Goal: Task Accomplishment & Management: Complete application form

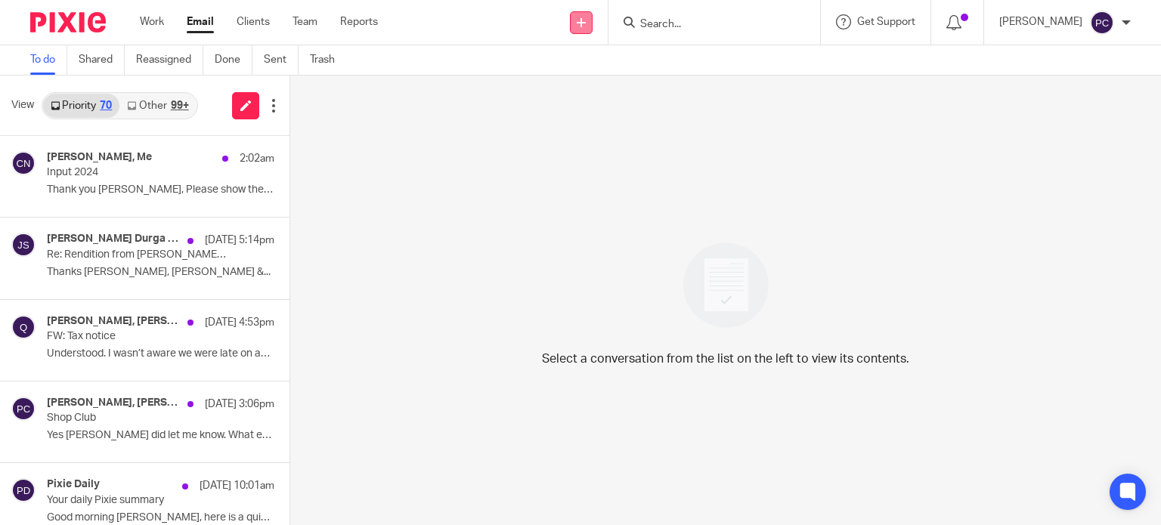
click at [592, 16] on link at bounding box center [581, 22] width 23 height 23
click at [606, 90] on link "Create task" at bounding box center [595, 93] width 106 height 22
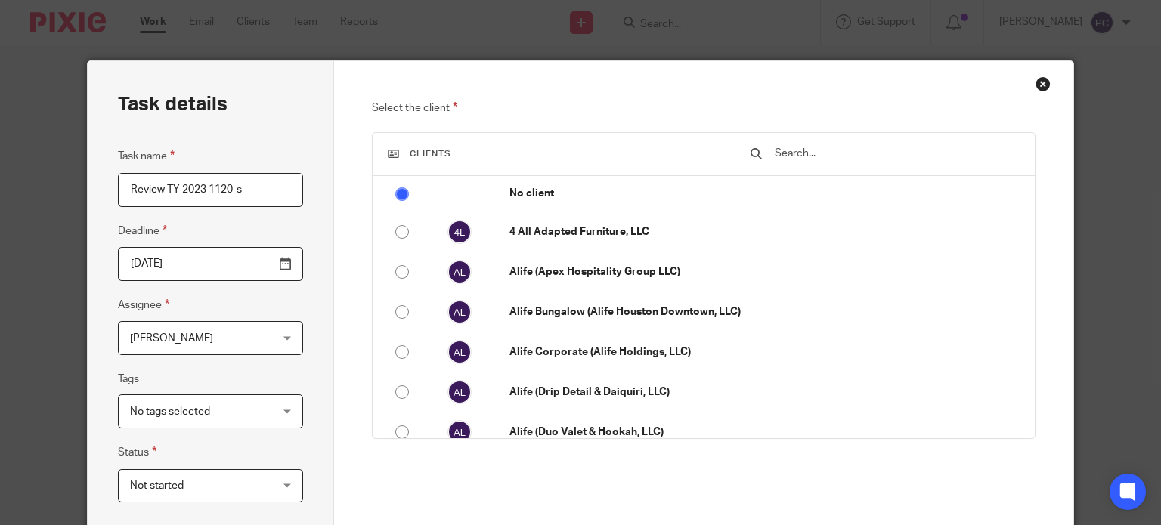
type input "Review TY 2023 1120-s"
click at [776, 140] on div at bounding box center [883, 154] width 299 height 42
click at [805, 150] on input "text" at bounding box center [896, 153] width 246 height 17
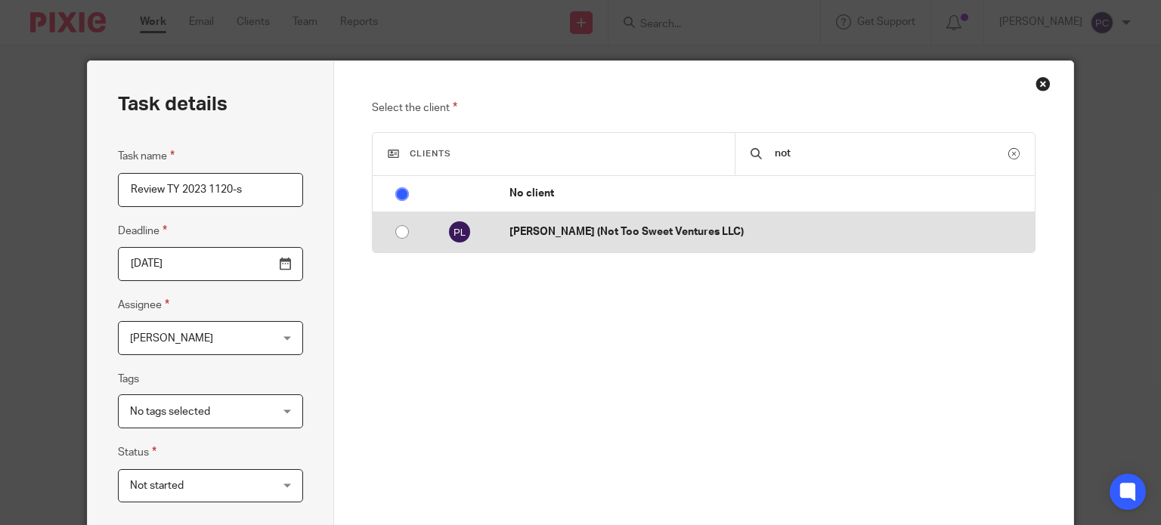
type input "not"
click at [662, 244] on td "[PERSON_NAME] (Not Too Sweet Ventures LLC)" at bounding box center [763, 232] width 539 height 40
radio input "false"
radio input "true"
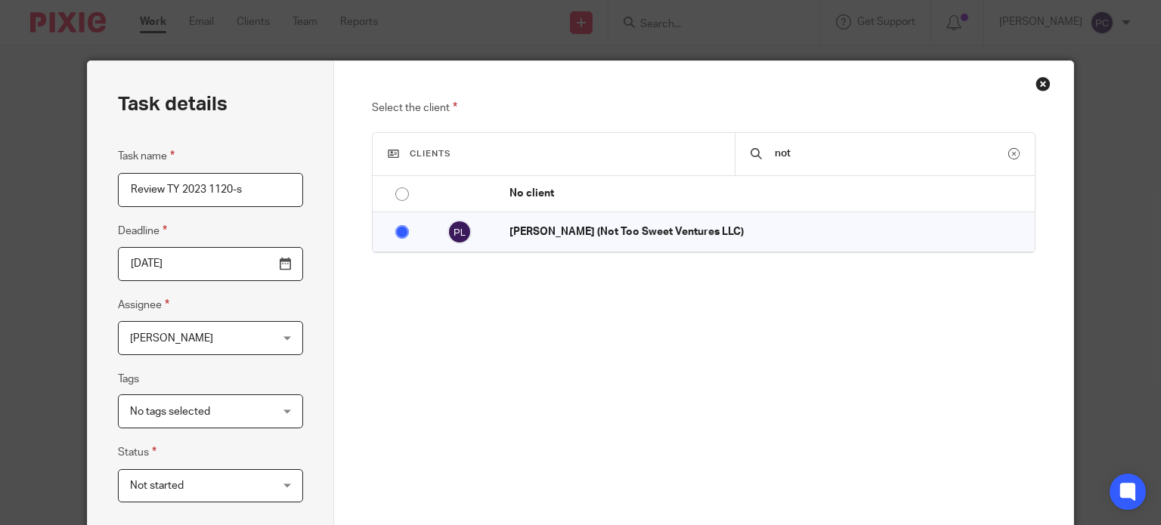
click at [249, 331] on span "[PERSON_NAME]" at bounding box center [199, 338] width 138 height 32
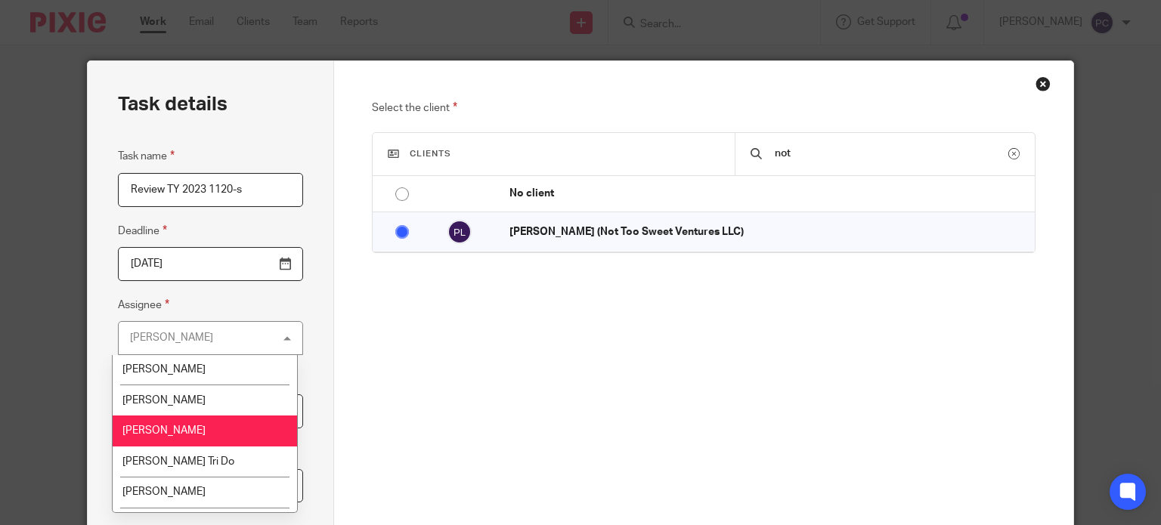
scroll to position [1360, 0]
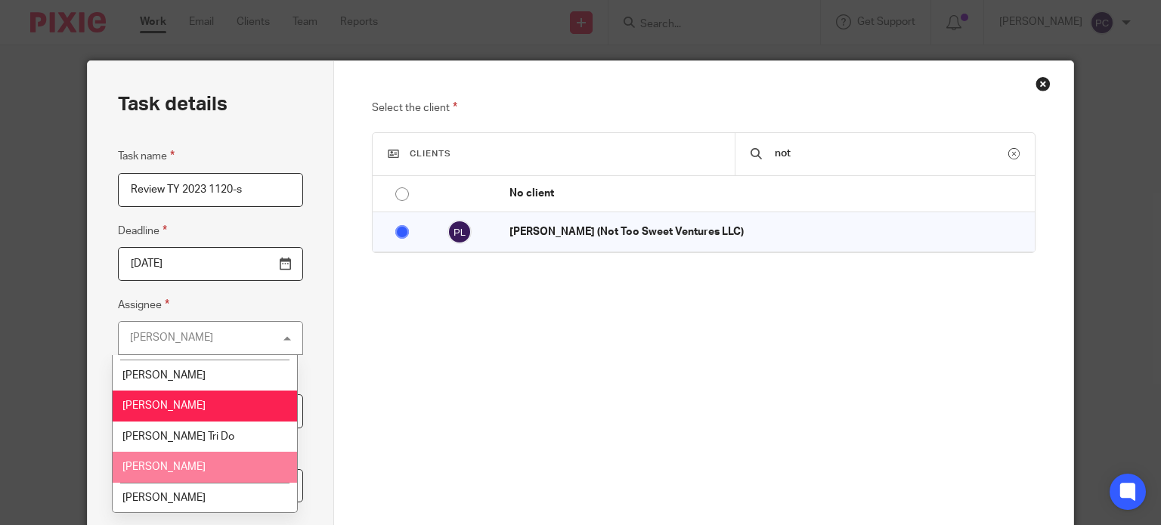
click at [181, 452] on li "Rahil Hamirani" at bounding box center [205, 467] width 184 height 31
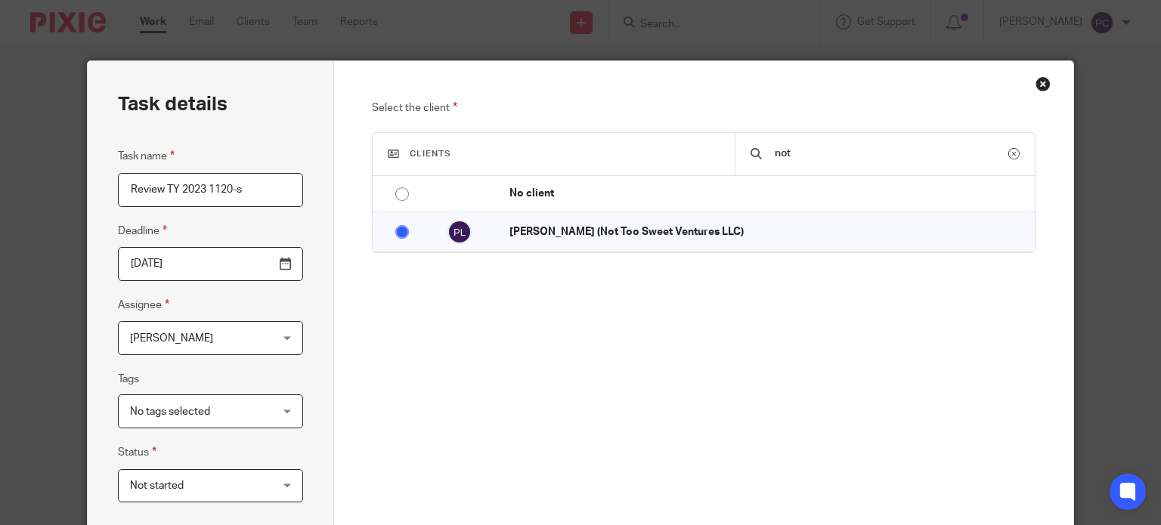
click at [400, 469] on div "Select the client Clients not No client 4 All Adapted Furniture, LLC Alife (Ape…" at bounding box center [703, 298] width 663 height 399
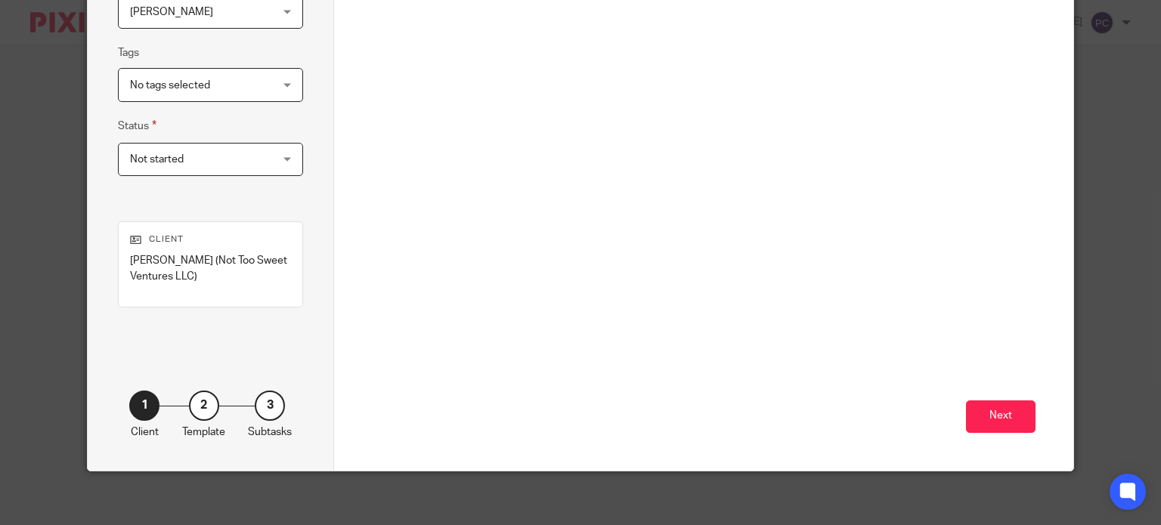
scroll to position [332, 0]
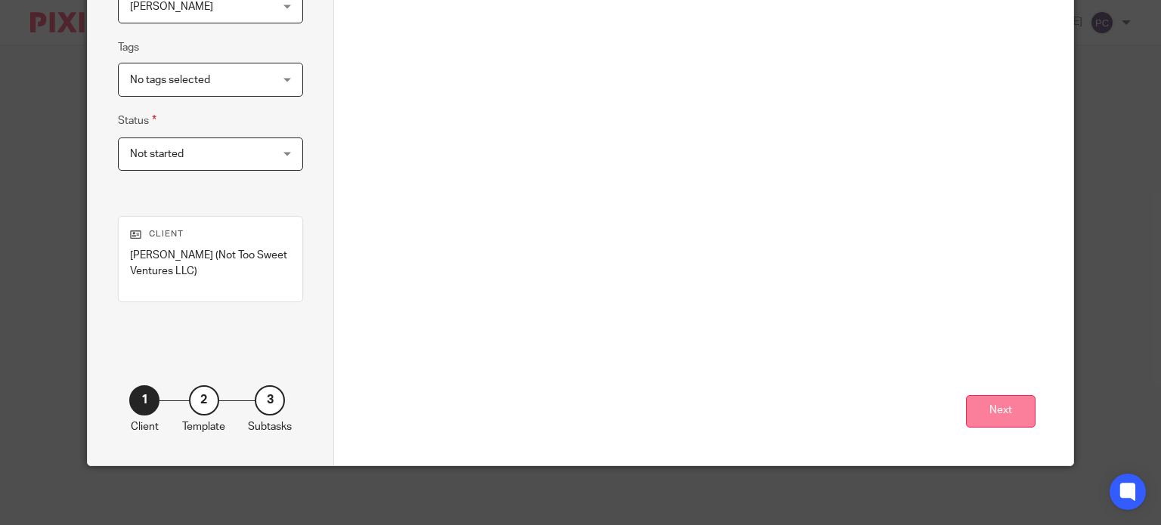
click at [996, 415] on button "Next" at bounding box center [1001, 411] width 70 height 32
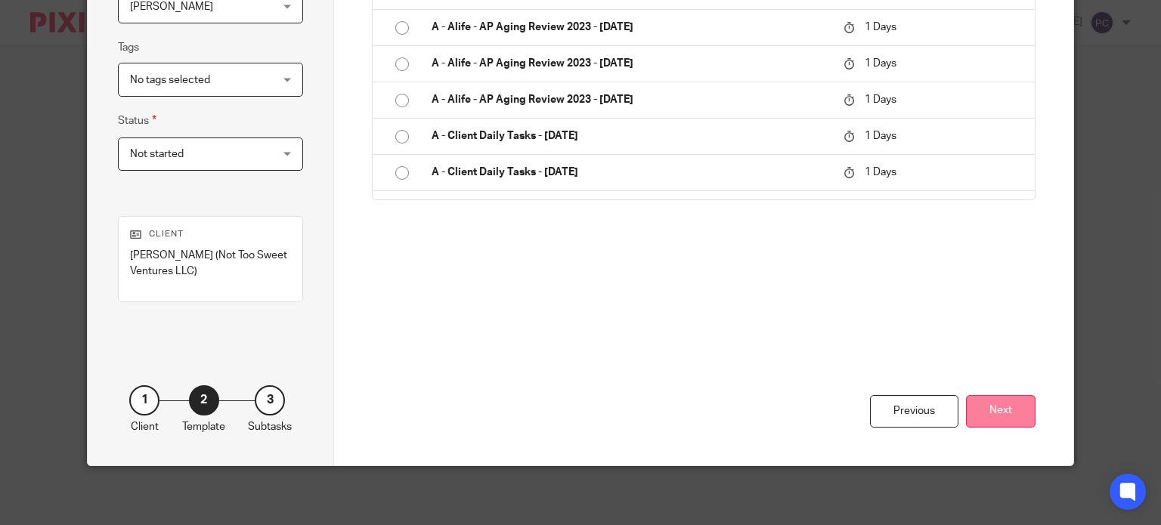
click at [996, 413] on button "Next" at bounding box center [1001, 411] width 70 height 32
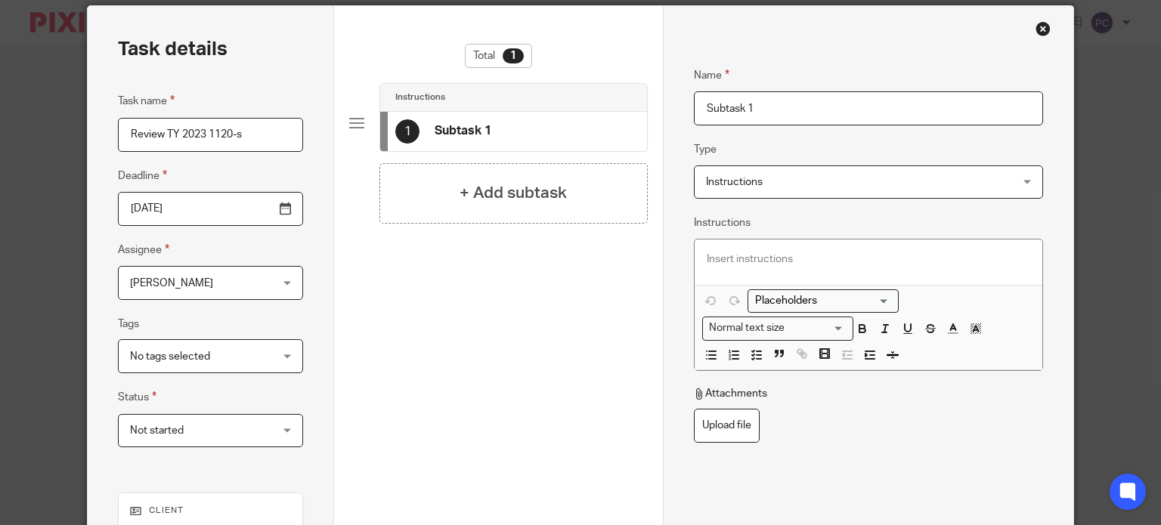
scroll to position [29, 0]
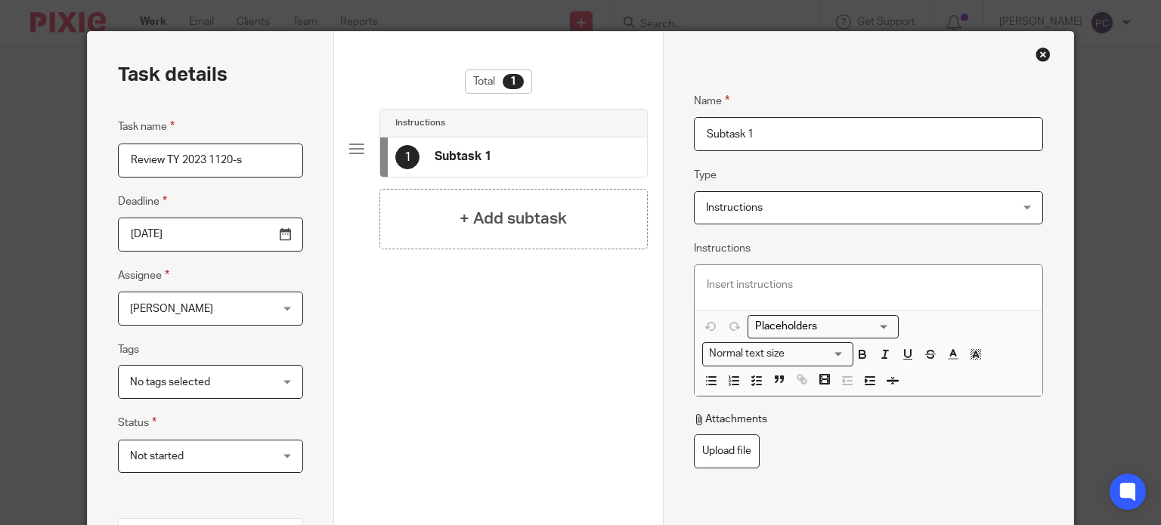
click at [761, 286] on p at bounding box center [867, 284] width 323 height 15
click at [765, 139] on input "Subtask 1" at bounding box center [868, 134] width 349 height 34
drag, startPoint x: 762, startPoint y: 135, endPoint x: 678, endPoint y: 144, distance: 84.4
click at [678, 144] on div "Name Subtask 1 Type Instructions Instructions Instructions Document signing - r…" at bounding box center [868, 400] width 410 height 736
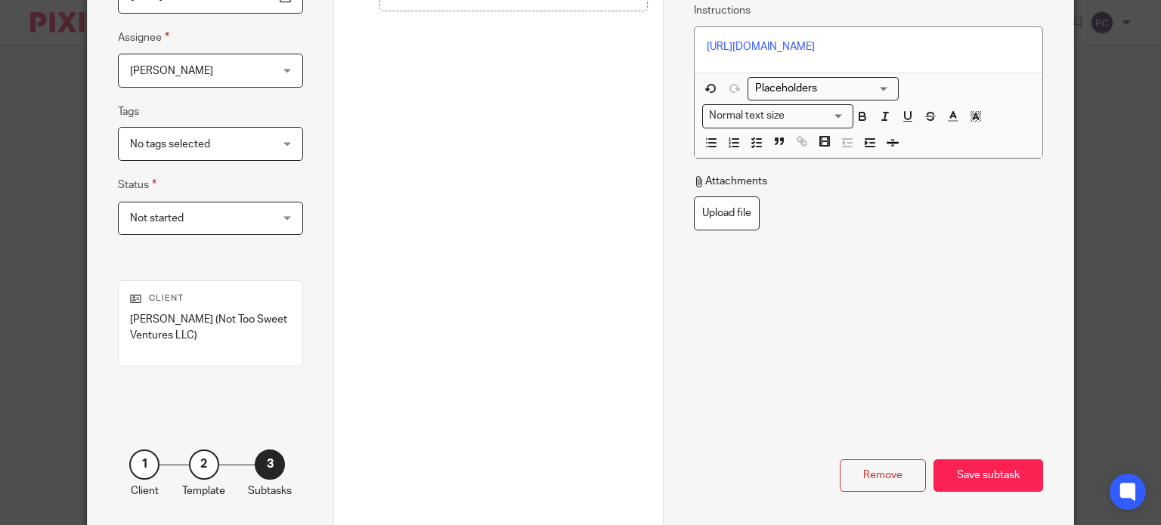
scroll to position [332, 0]
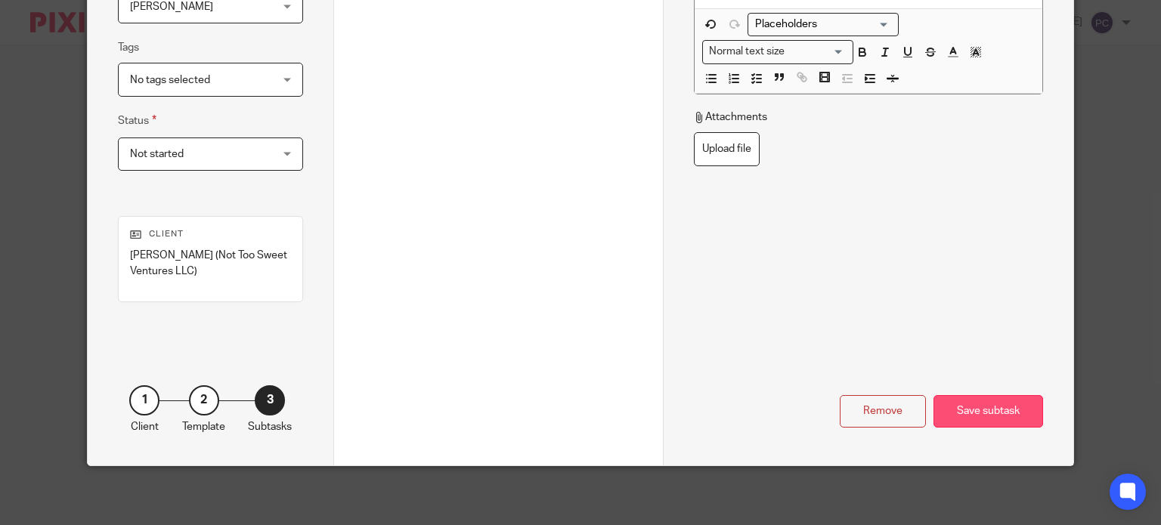
type input "Review 1120-S TY 2023"
click at [960, 412] on div "Save subtask" at bounding box center [988, 411] width 110 height 32
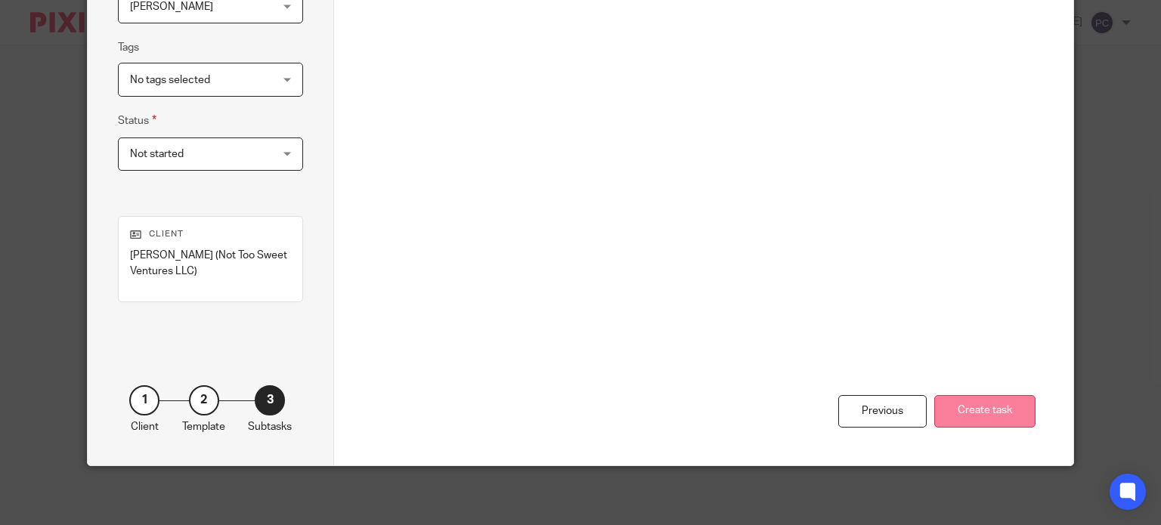
click at [990, 410] on button "Create task" at bounding box center [984, 411] width 101 height 32
